Goal: Find specific page/section: Find specific page/section

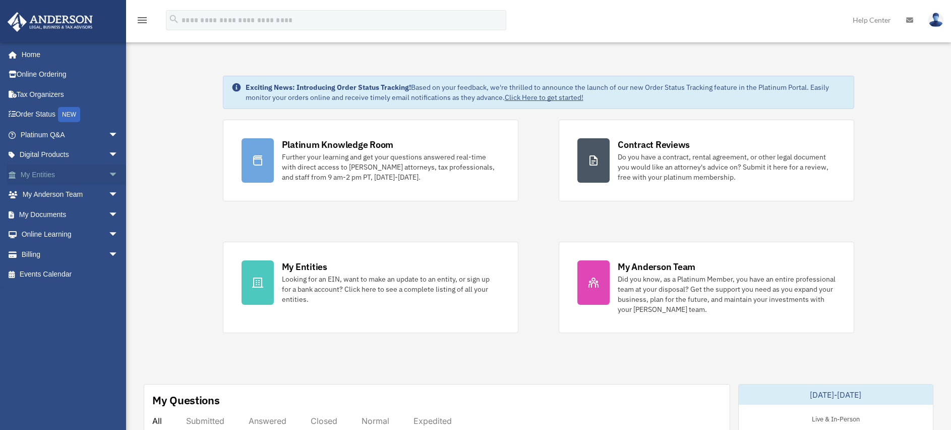
click at [63, 171] on link "My Entities arrow_drop_down" at bounding box center [70, 174] width 127 height 20
click at [108, 174] on span "arrow_drop_down" at bounding box center [118, 174] width 20 height 21
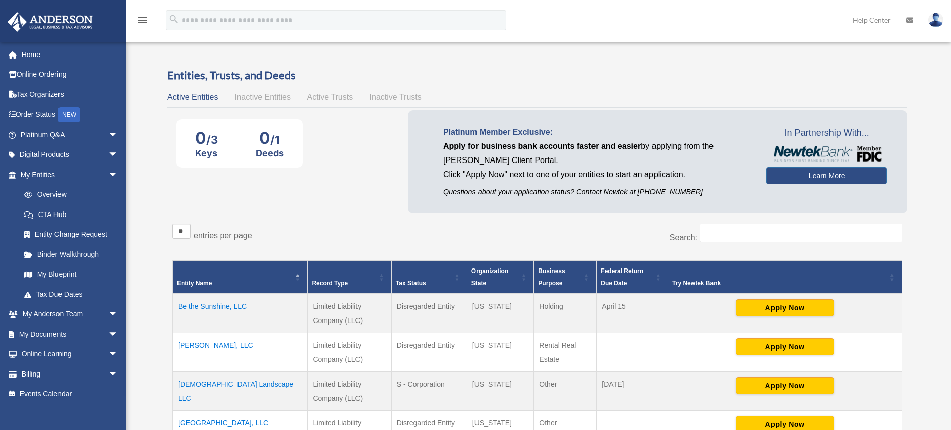
click at [180, 242] on div "** ** ** *** entries per page" at bounding box center [352, 235] width 358 height 25
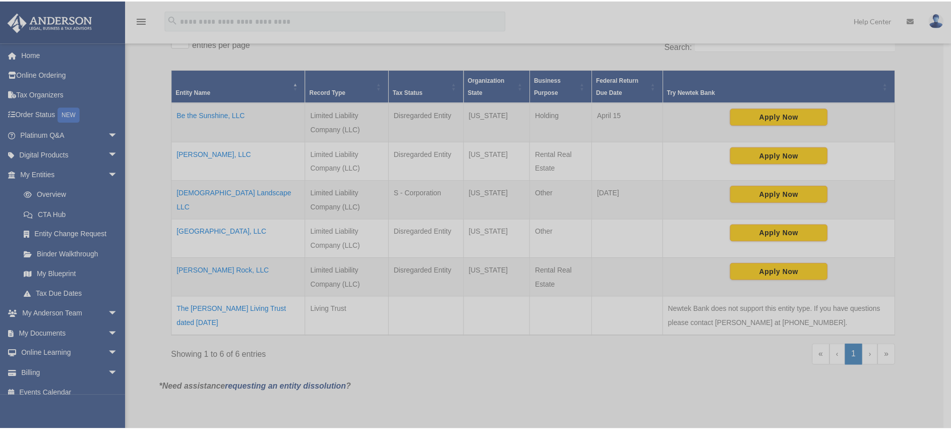
scroll to position [192, 0]
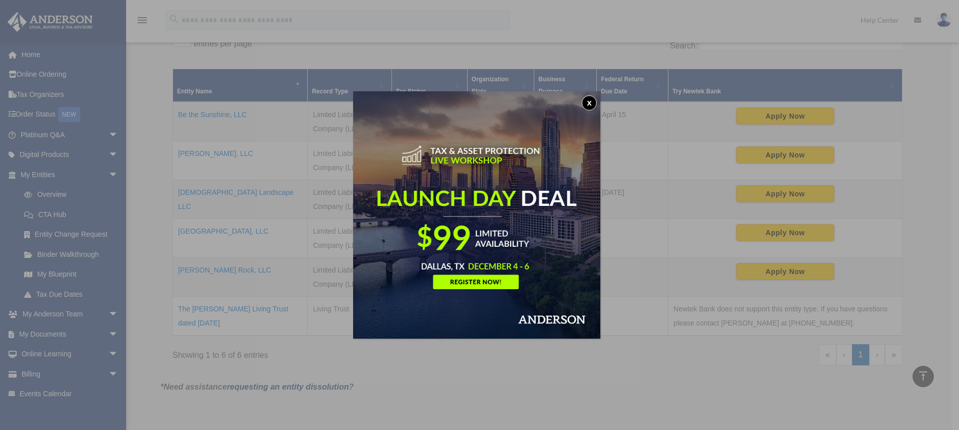
click at [592, 104] on button "x" at bounding box center [589, 102] width 15 height 15
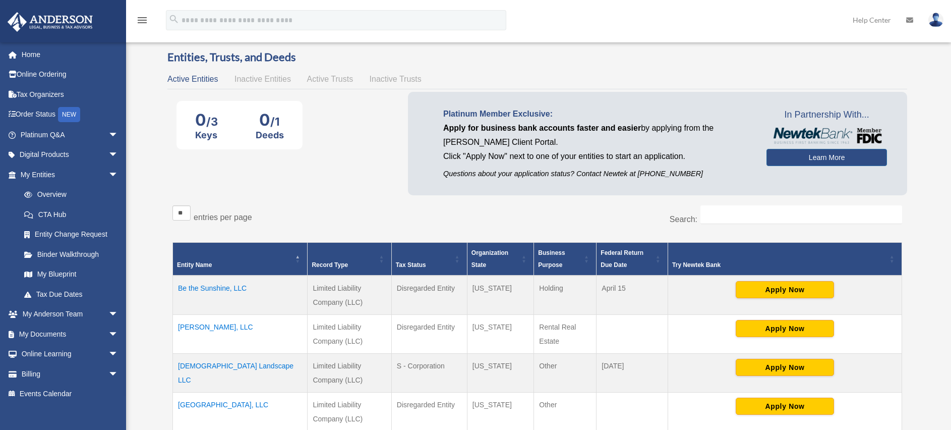
scroll to position [0, 0]
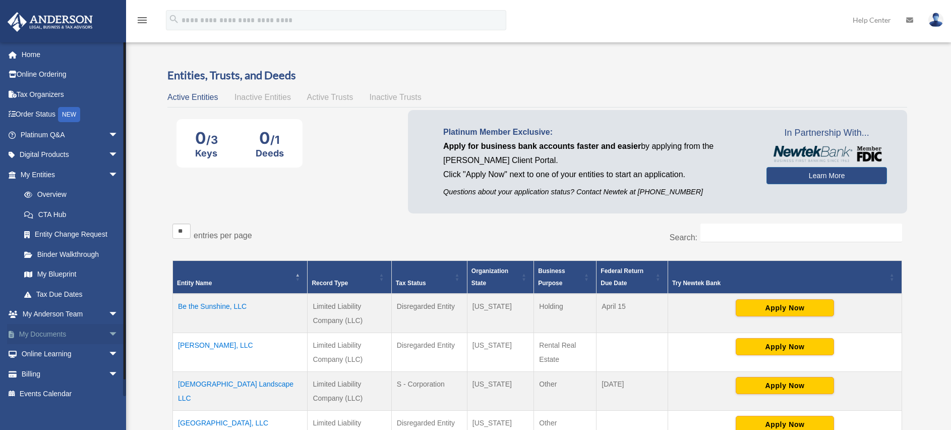
click at [58, 337] on link "My Documents arrow_drop_down" at bounding box center [70, 334] width 127 height 20
click at [108, 332] on span "arrow_drop_down" at bounding box center [118, 334] width 20 height 21
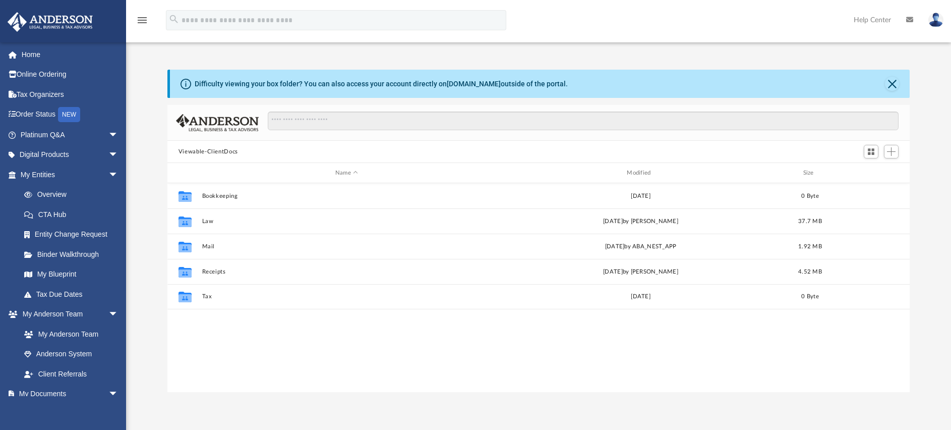
scroll to position [222, 736]
click at [456, 120] on input "Search files and folders" at bounding box center [584, 120] width 632 height 19
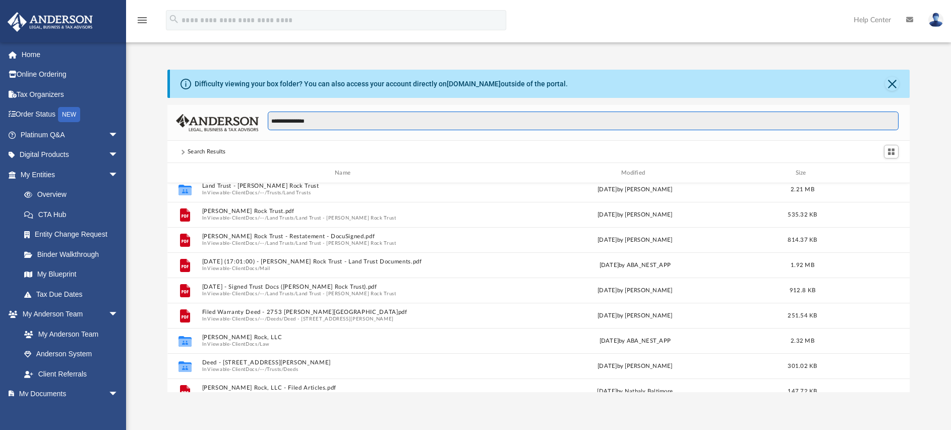
scroll to position [0, 0]
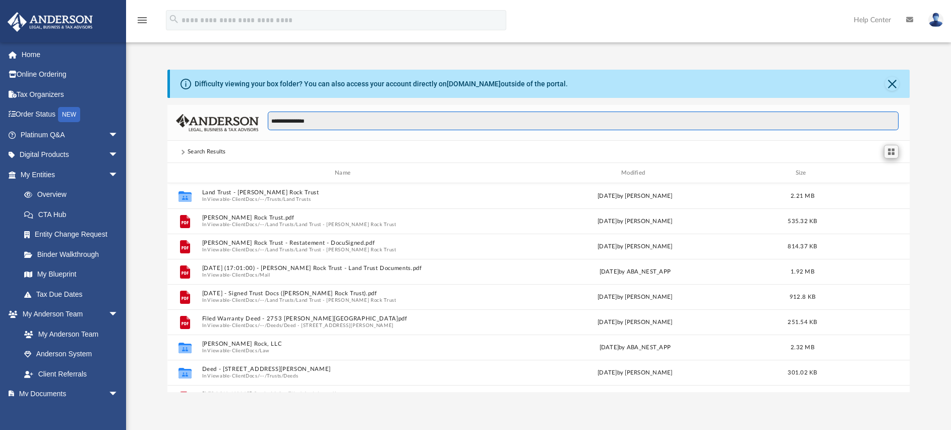
type input "**********"
click at [893, 150] on span "Switch to Grid View" at bounding box center [891, 151] width 9 height 9
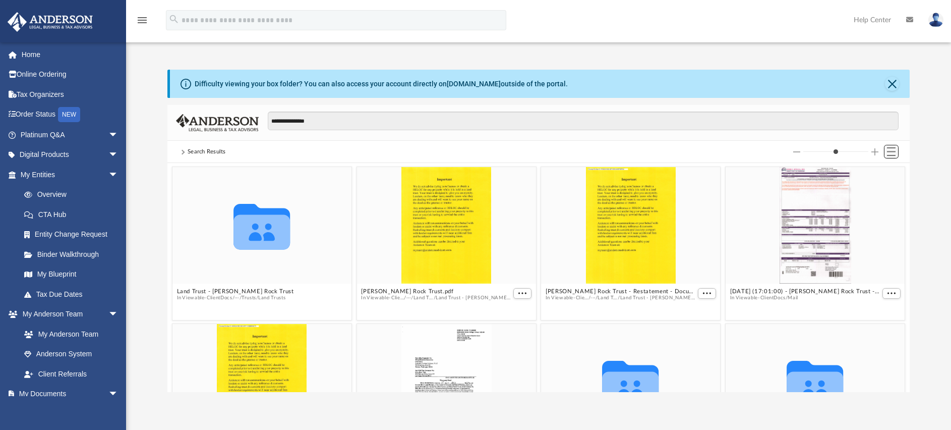
scroll to position [222, 736]
click at [888, 150] on span "Switch to List View" at bounding box center [891, 151] width 9 height 9
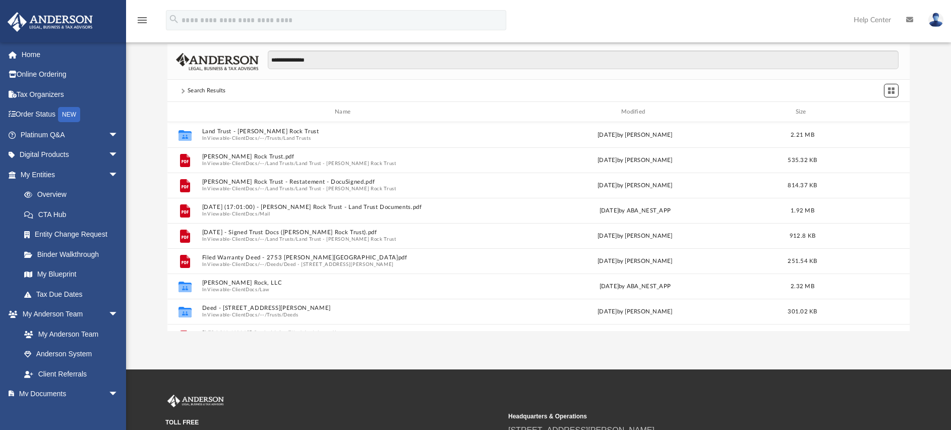
scroll to position [61, 0]
